Goal: Task Accomplishment & Management: Use online tool/utility

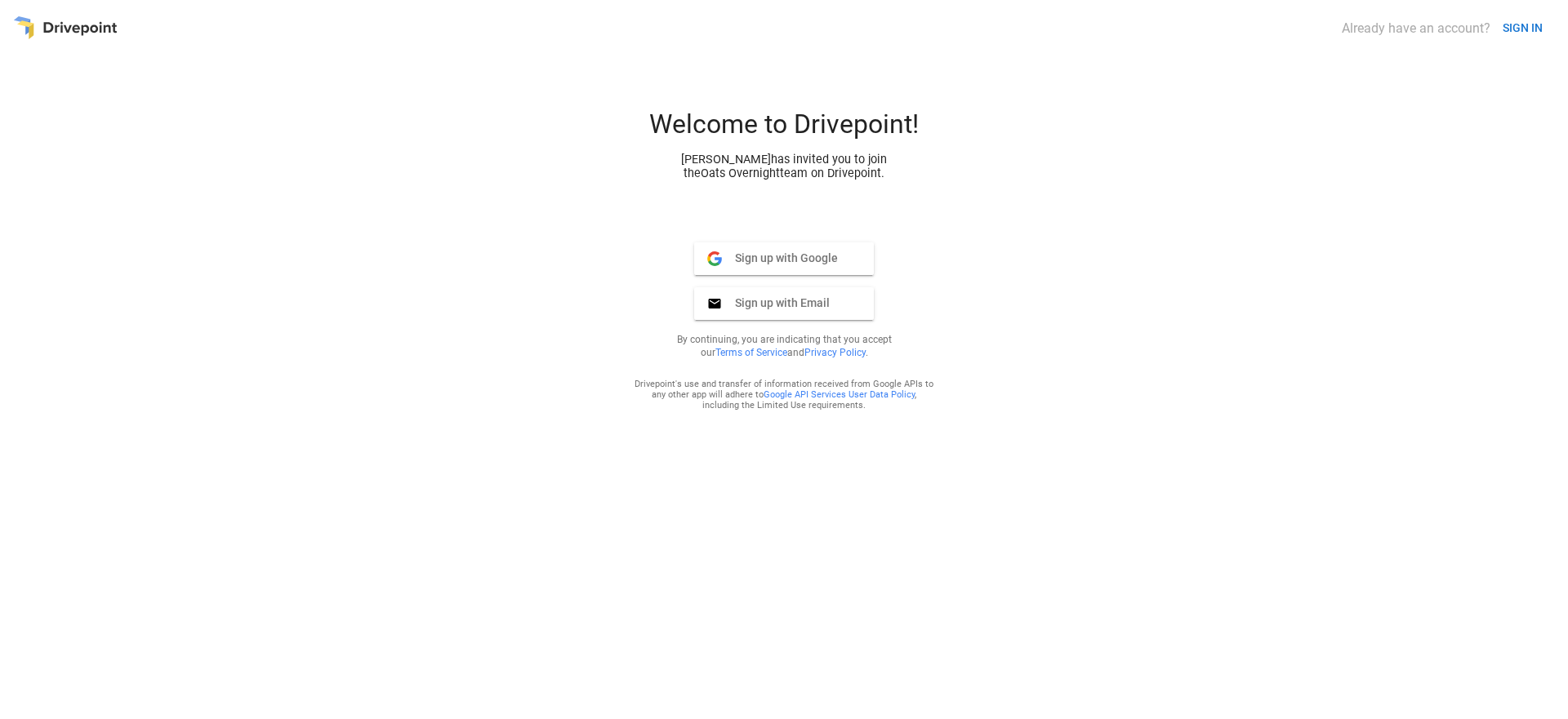
click at [837, 251] on span "Sign up with Google" at bounding box center [779, 257] width 116 height 15
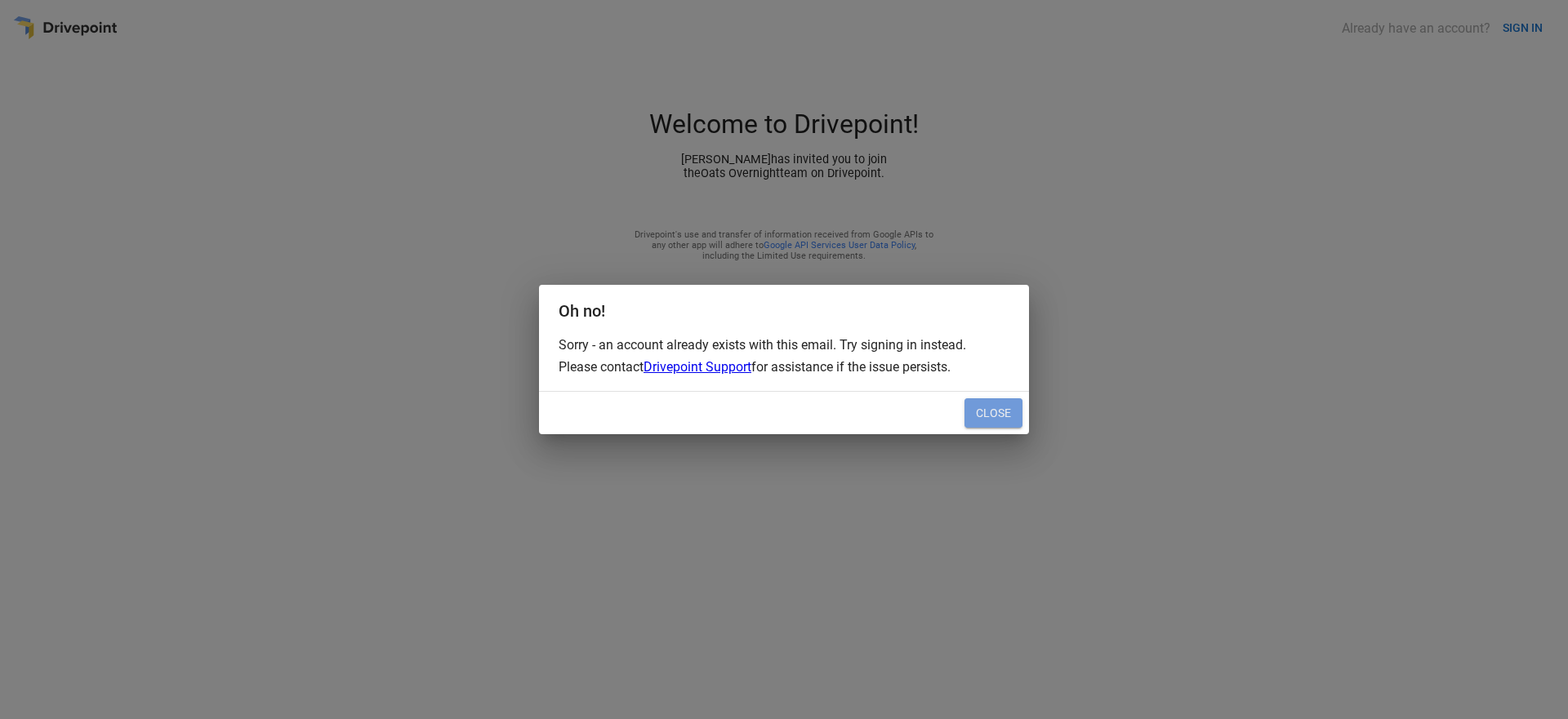
click at [981, 402] on button "Close" at bounding box center [994, 413] width 58 height 29
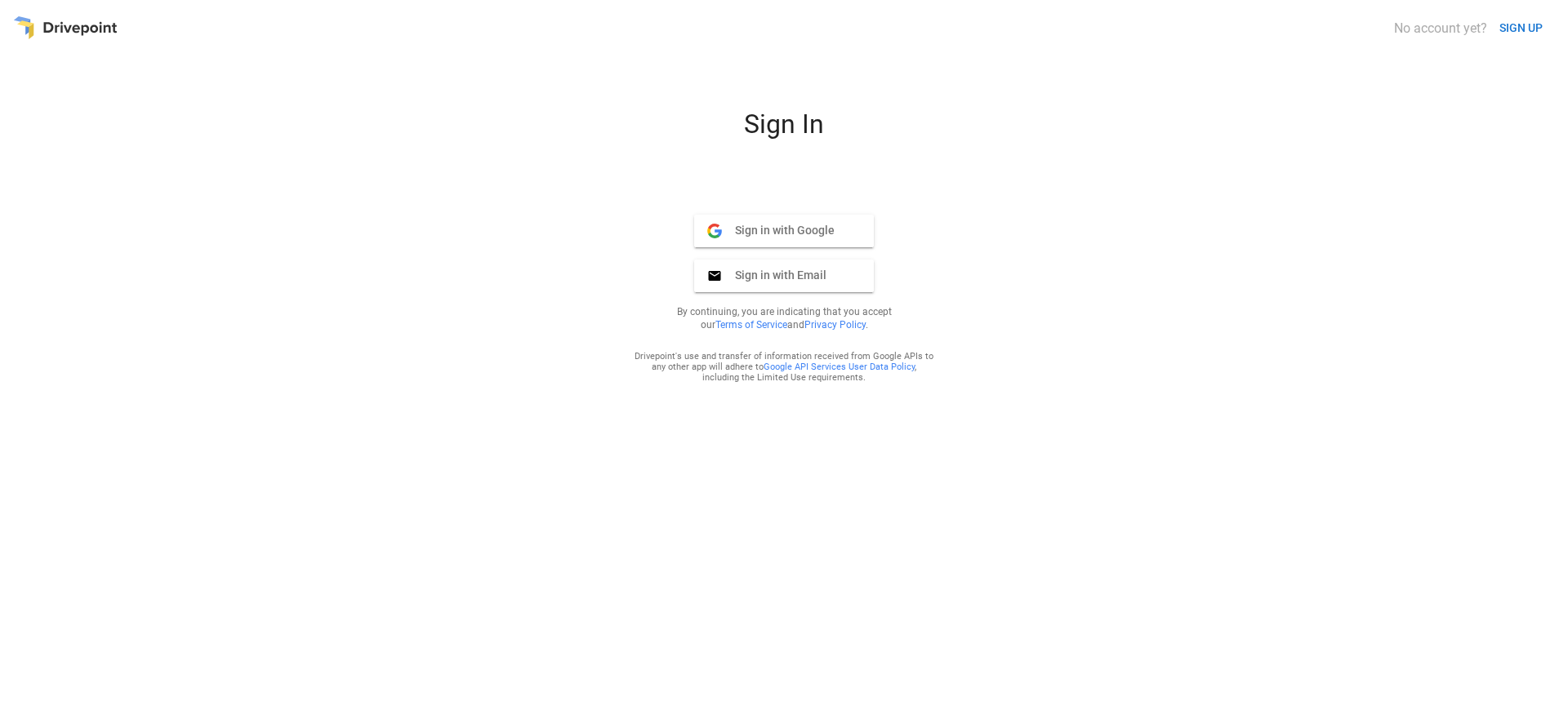
click at [753, 215] on button "Sign in with Google Google" at bounding box center [784, 231] width 179 height 33
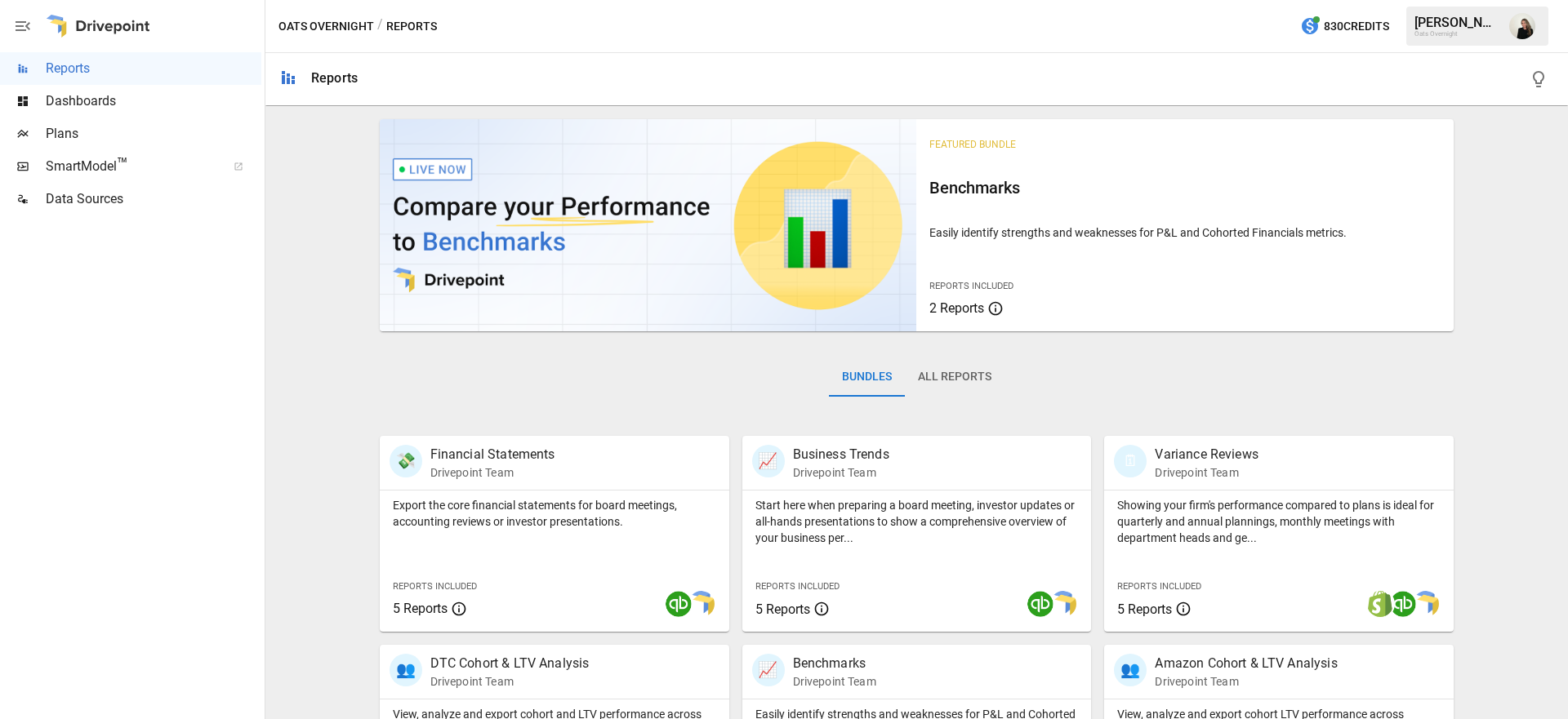
click at [1513, 30] on img "Alexis Kroese" at bounding box center [1523, 26] width 26 height 26
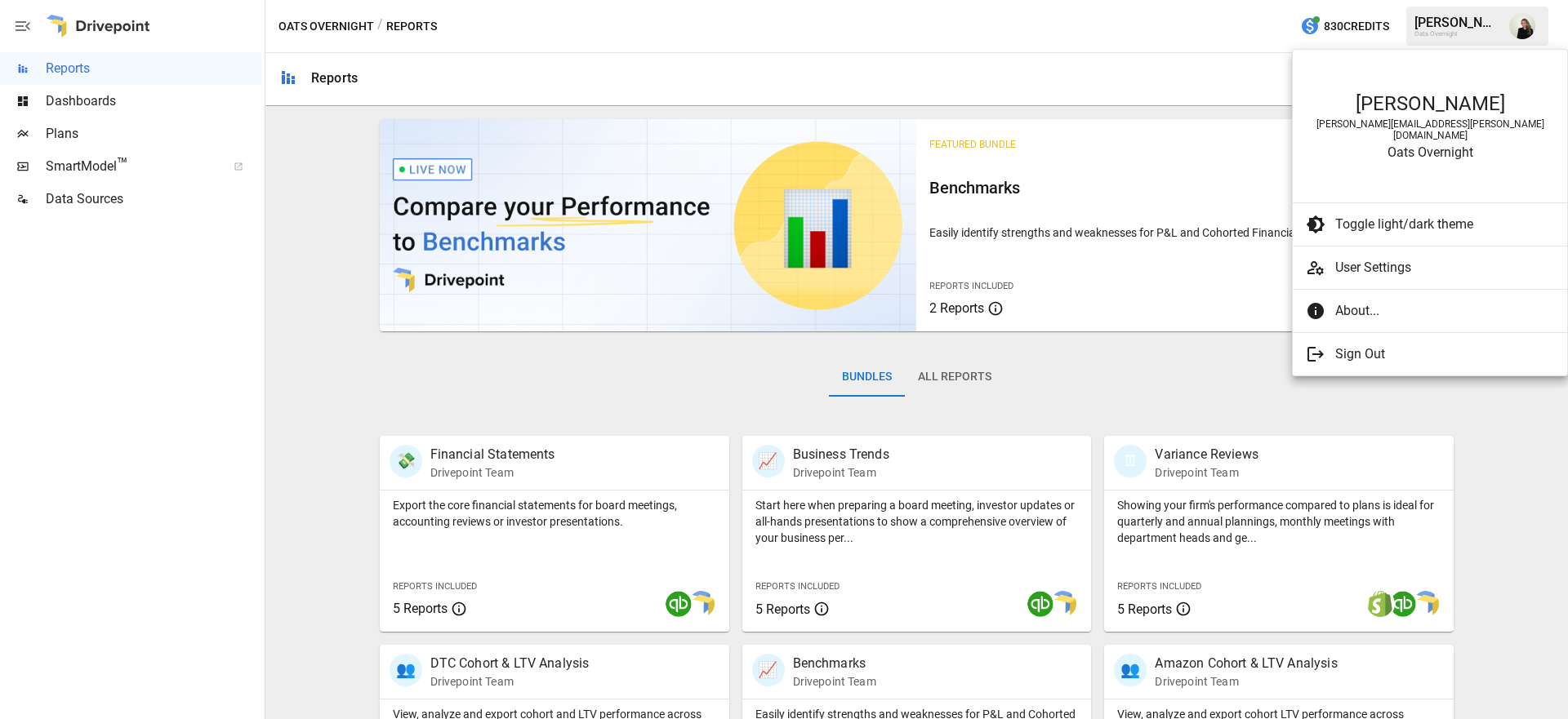
click at [1513, 30] on div at bounding box center [784, 360] width 1568 height 719
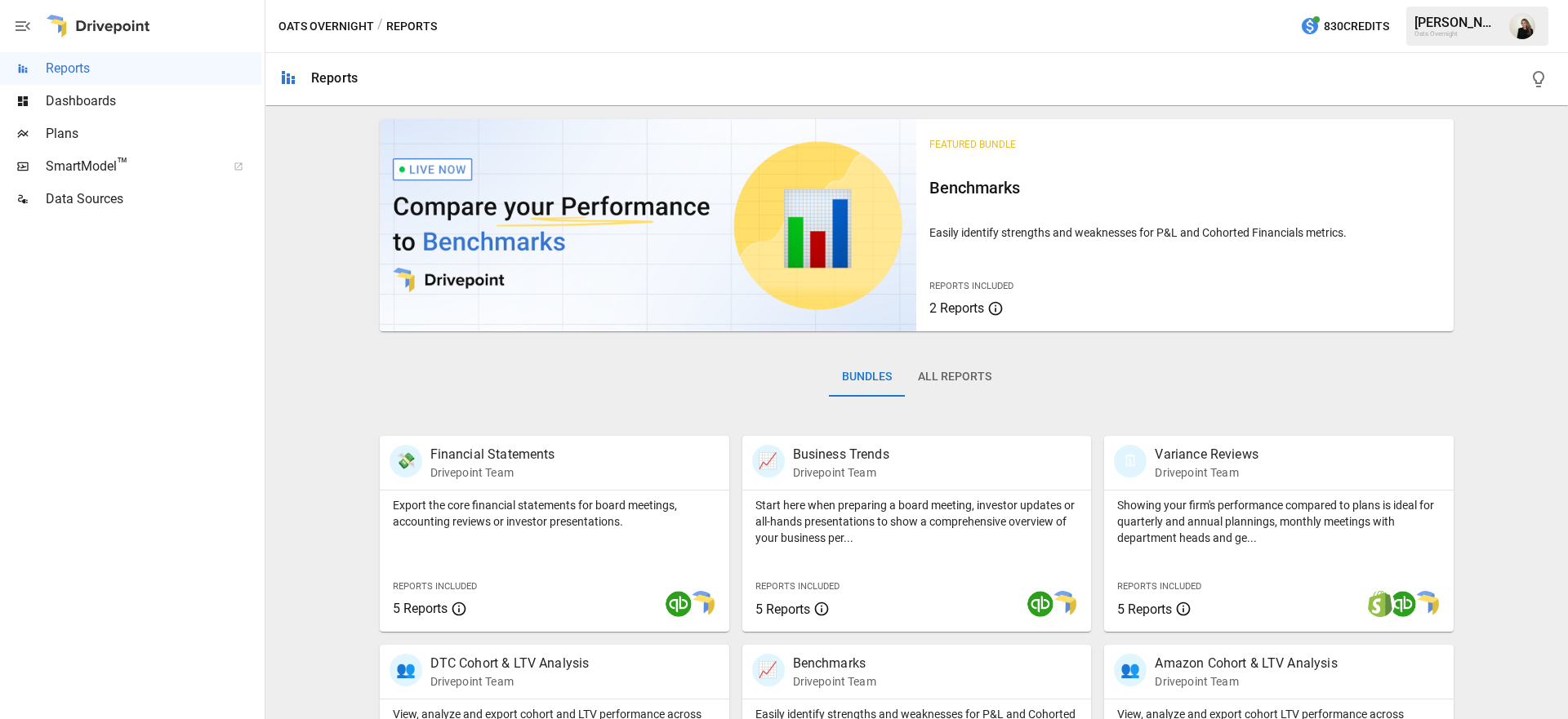
click at [134, 97] on span "Dashboards" at bounding box center [153, 101] width 215 height 20
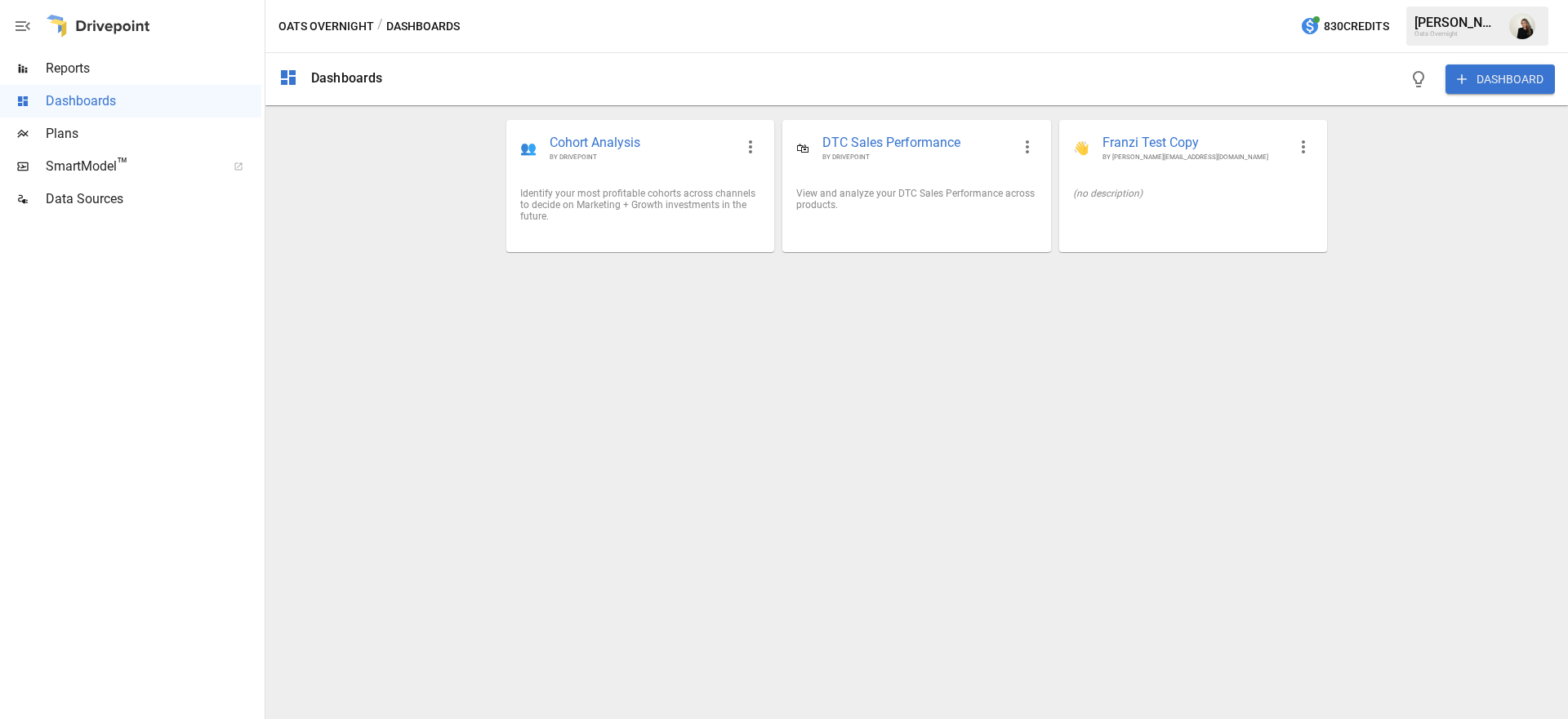
click at [26, 26] on icon "button" at bounding box center [22, 26] width 15 height 9
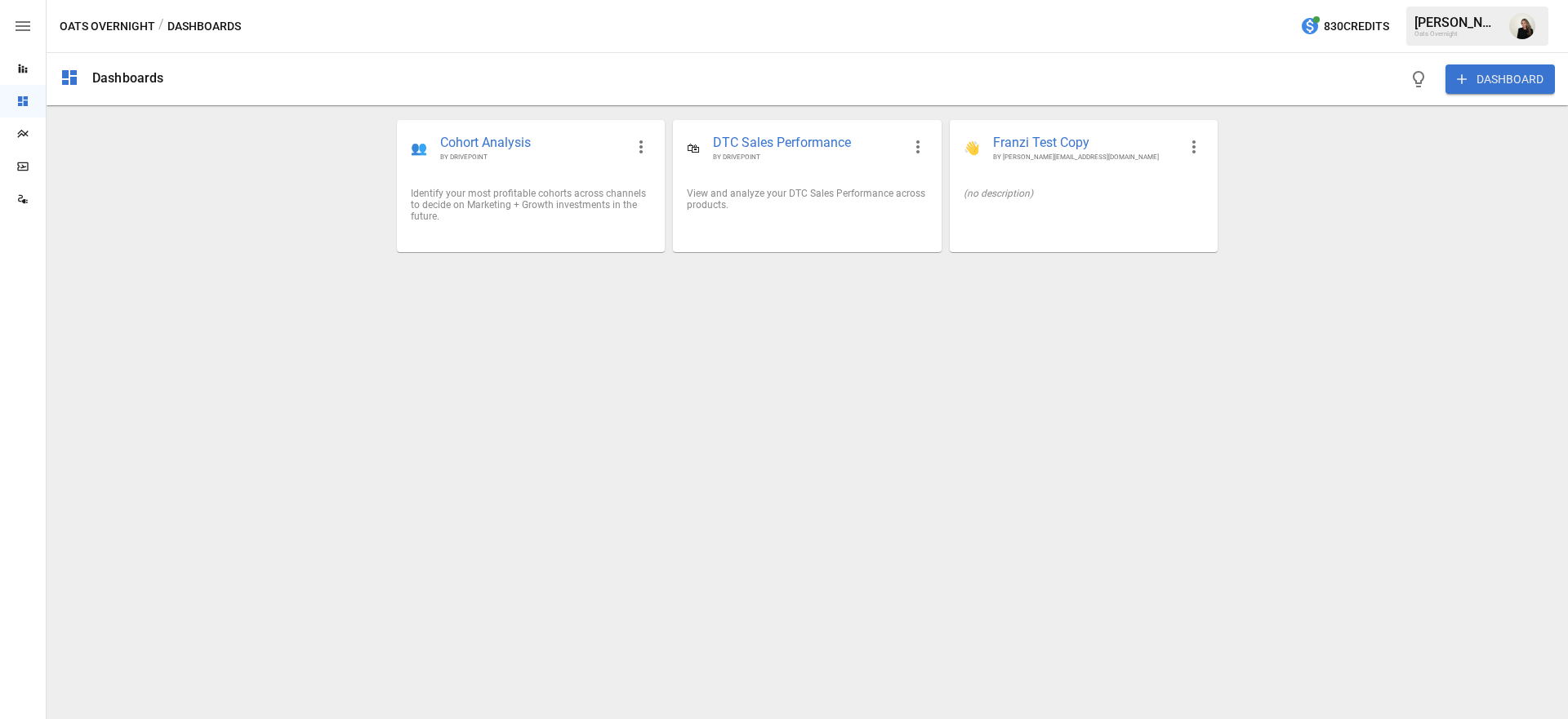
click at [26, 26] on icon "button" at bounding box center [22, 26] width 15 height 9
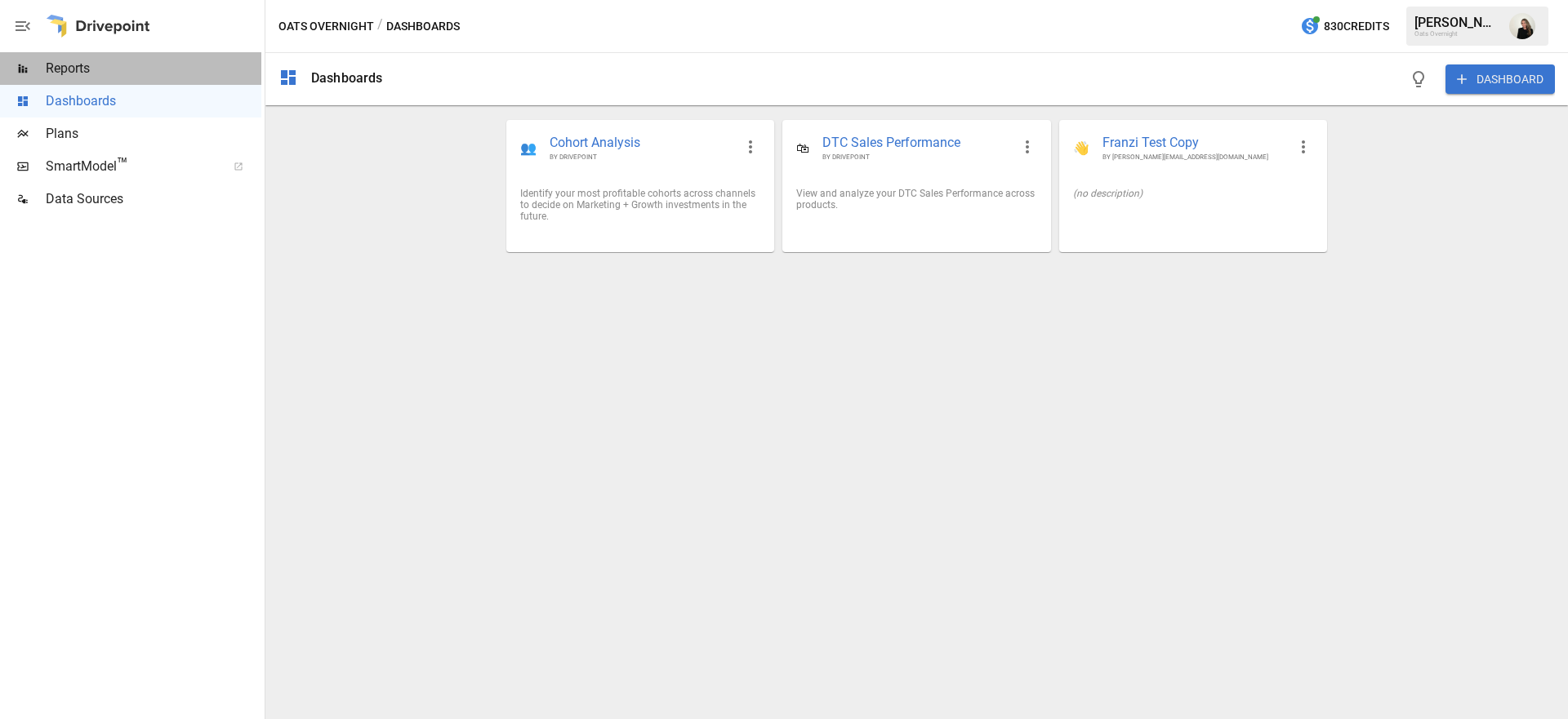
click at [75, 63] on span "Reports" at bounding box center [153, 69] width 215 height 20
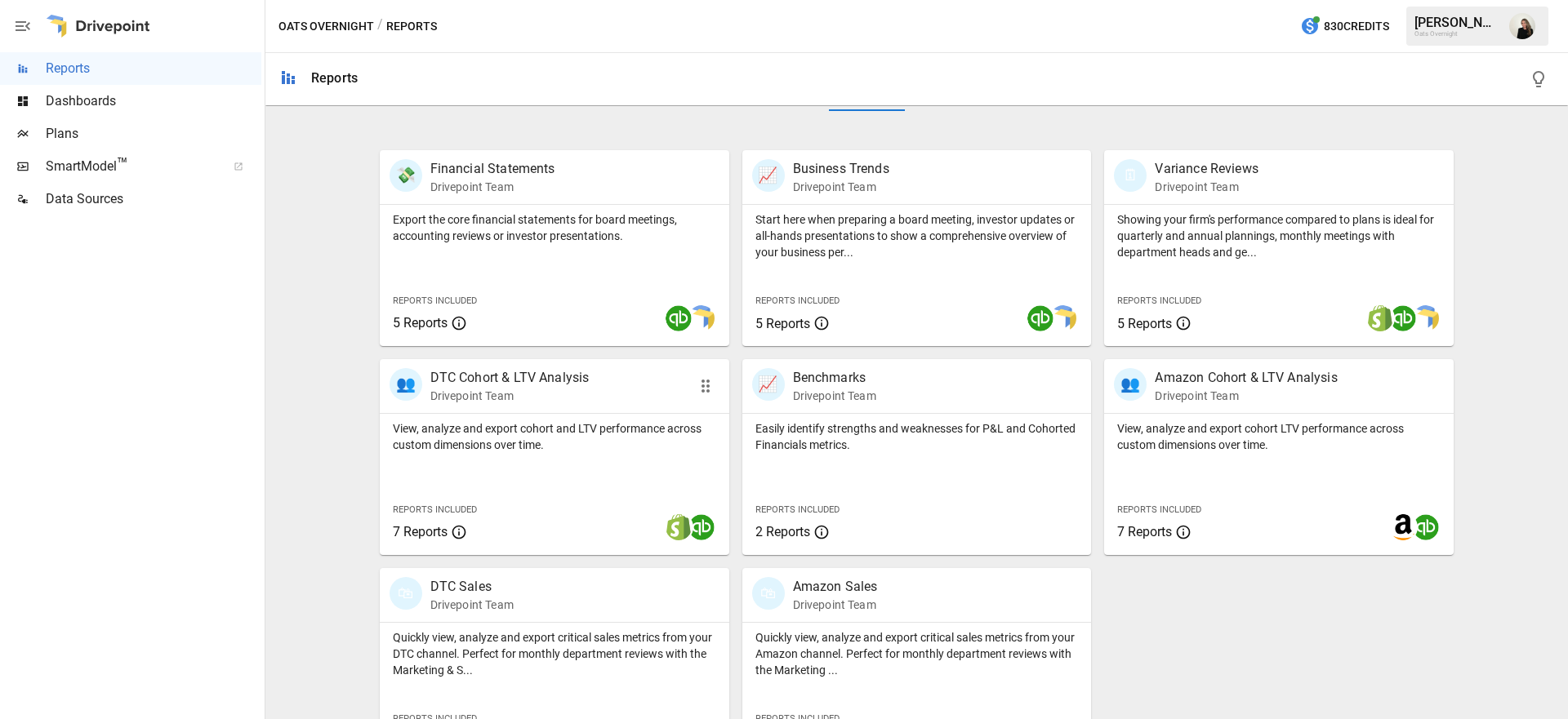
scroll to position [281, 0]
click at [470, 283] on div "Reports Included 5 Reports" at bounding box center [452, 315] width 145 height 70
